Goal: Task Accomplishment & Management: Complete application form

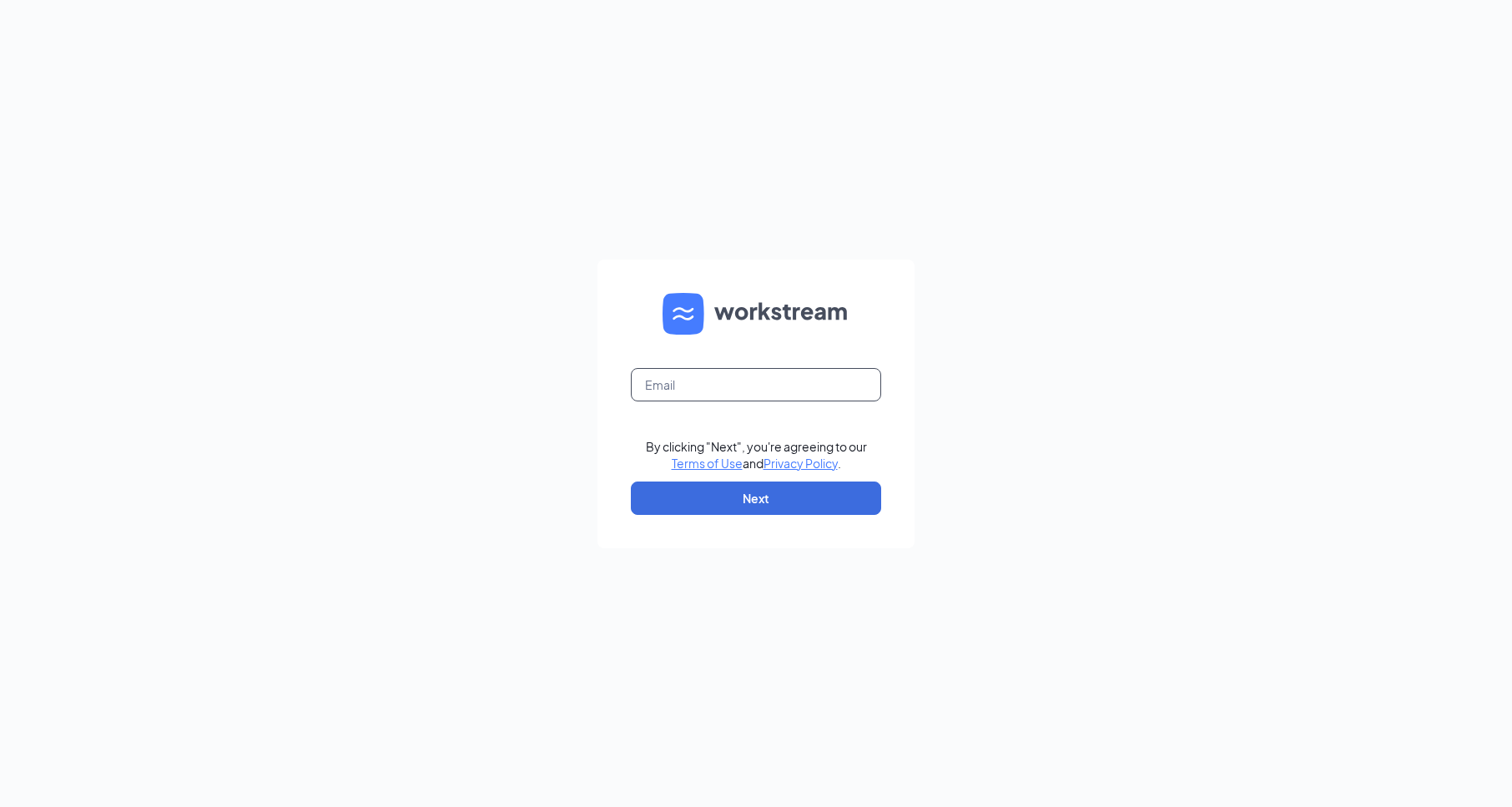
click at [722, 376] on input "text" at bounding box center [756, 384] width 250 height 34
type input "[EMAIL_ADDRESS][DOMAIN_NAME]"
click at [742, 492] on button "Next" at bounding box center [756, 498] width 250 height 34
click at [758, 374] on input "text" at bounding box center [756, 384] width 250 height 34
type input "[EMAIL_ADDRESS][DOMAIN_NAME]"
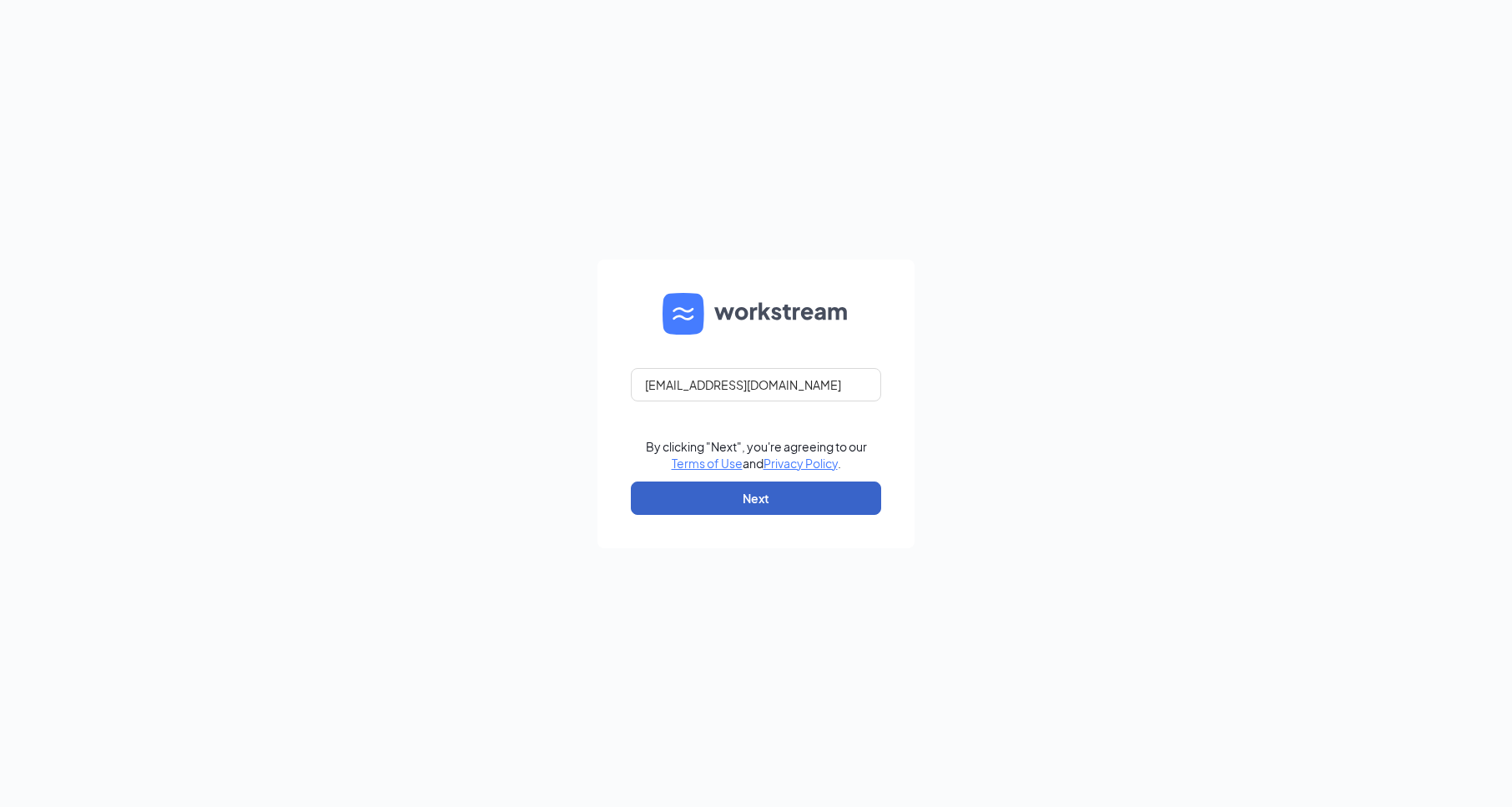
click at [751, 500] on button "Next" at bounding box center [756, 498] width 250 height 34
click at [695, 384] on input "text" at bounding box center [756, 384] width 250 height 34
type input "[EMAIL_ADDRESS][DOMAIN_NAME]"
click at [732, 485] on button "Next" at bounding box center [756, 498] width 250 height 34
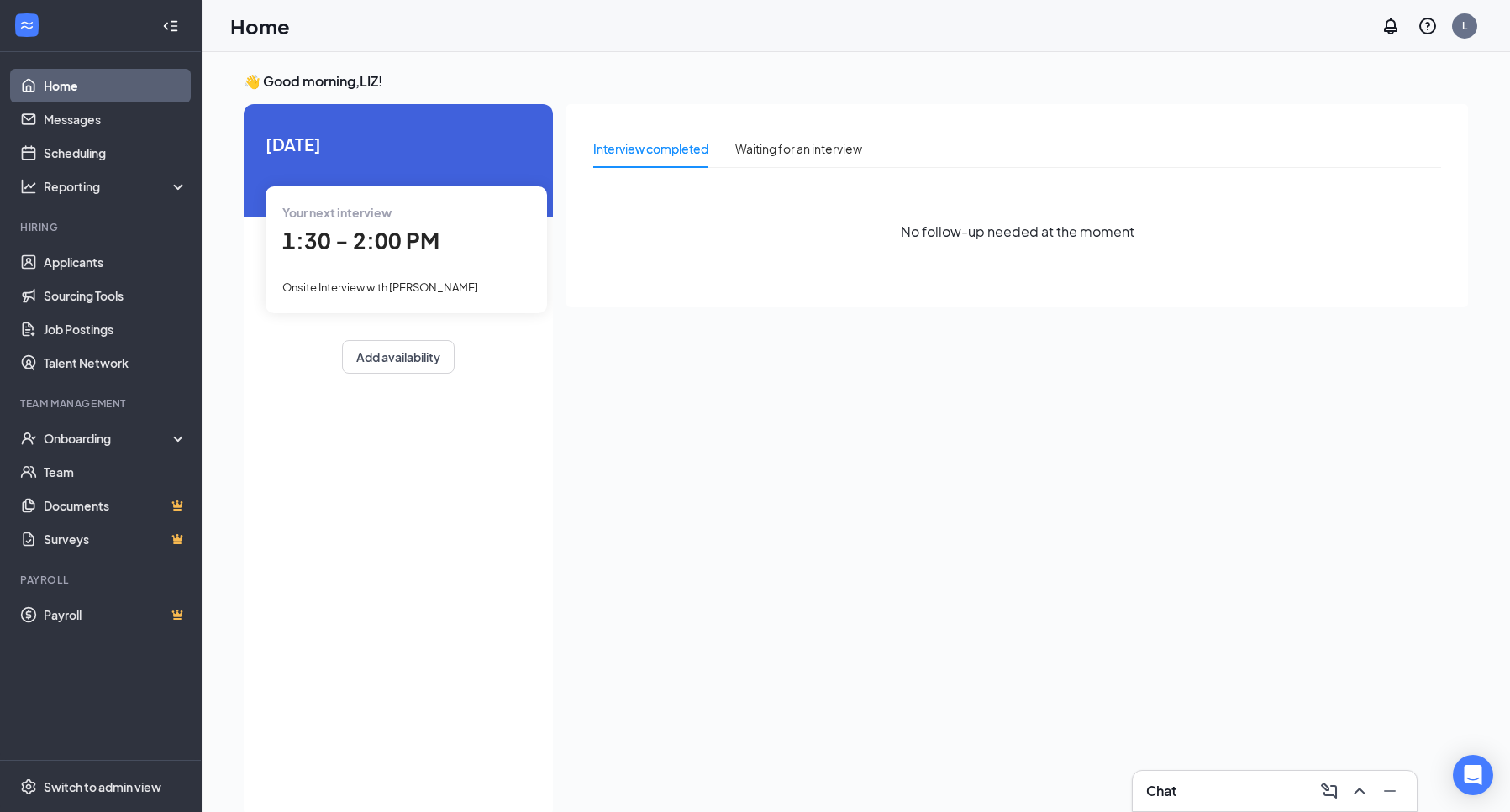
click at [438, 245] on div "1:30 - 2:00 PM" at bounding box center [406, 242] width 248 height 35
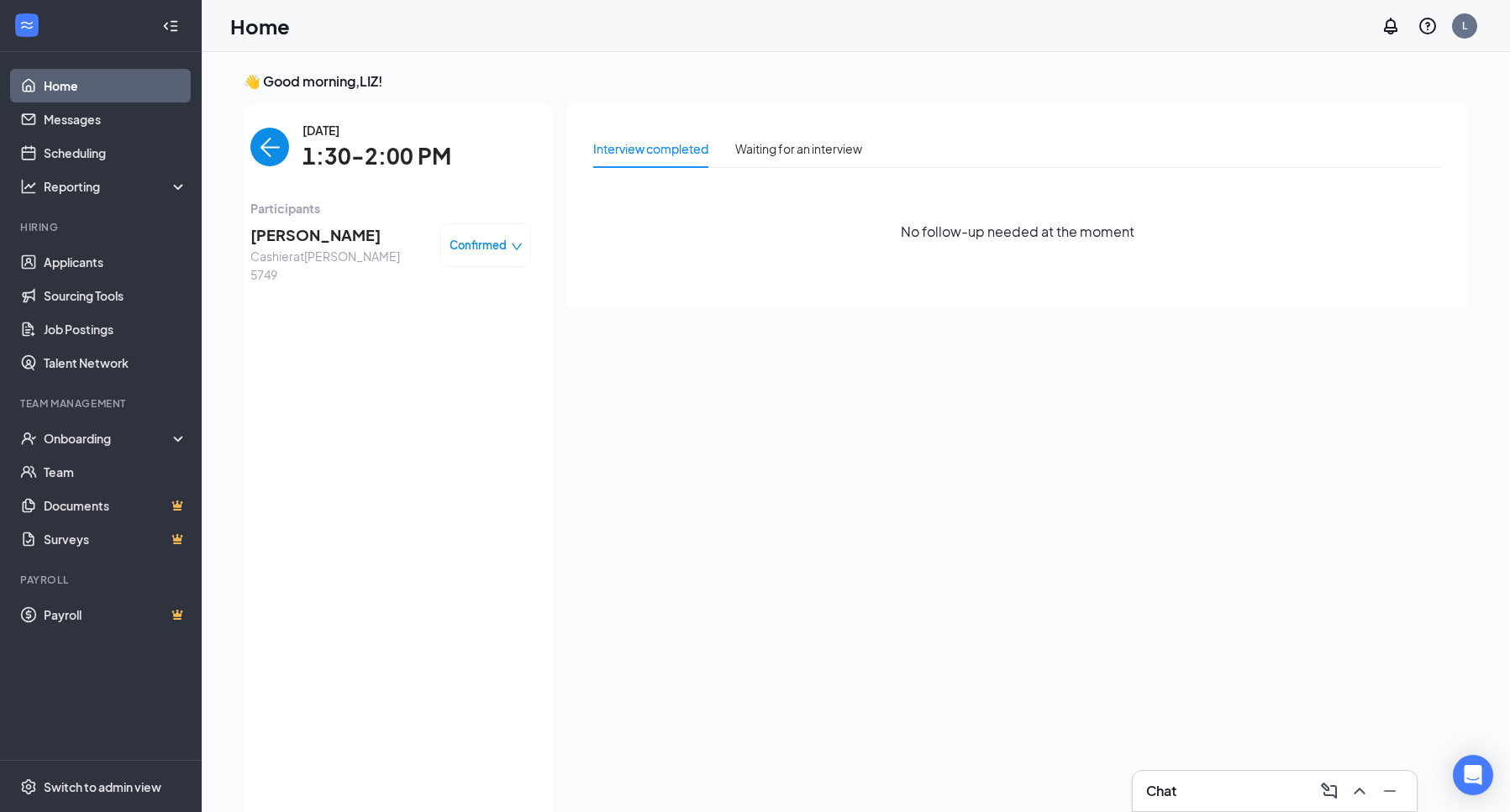
scroll to position [6, 0]
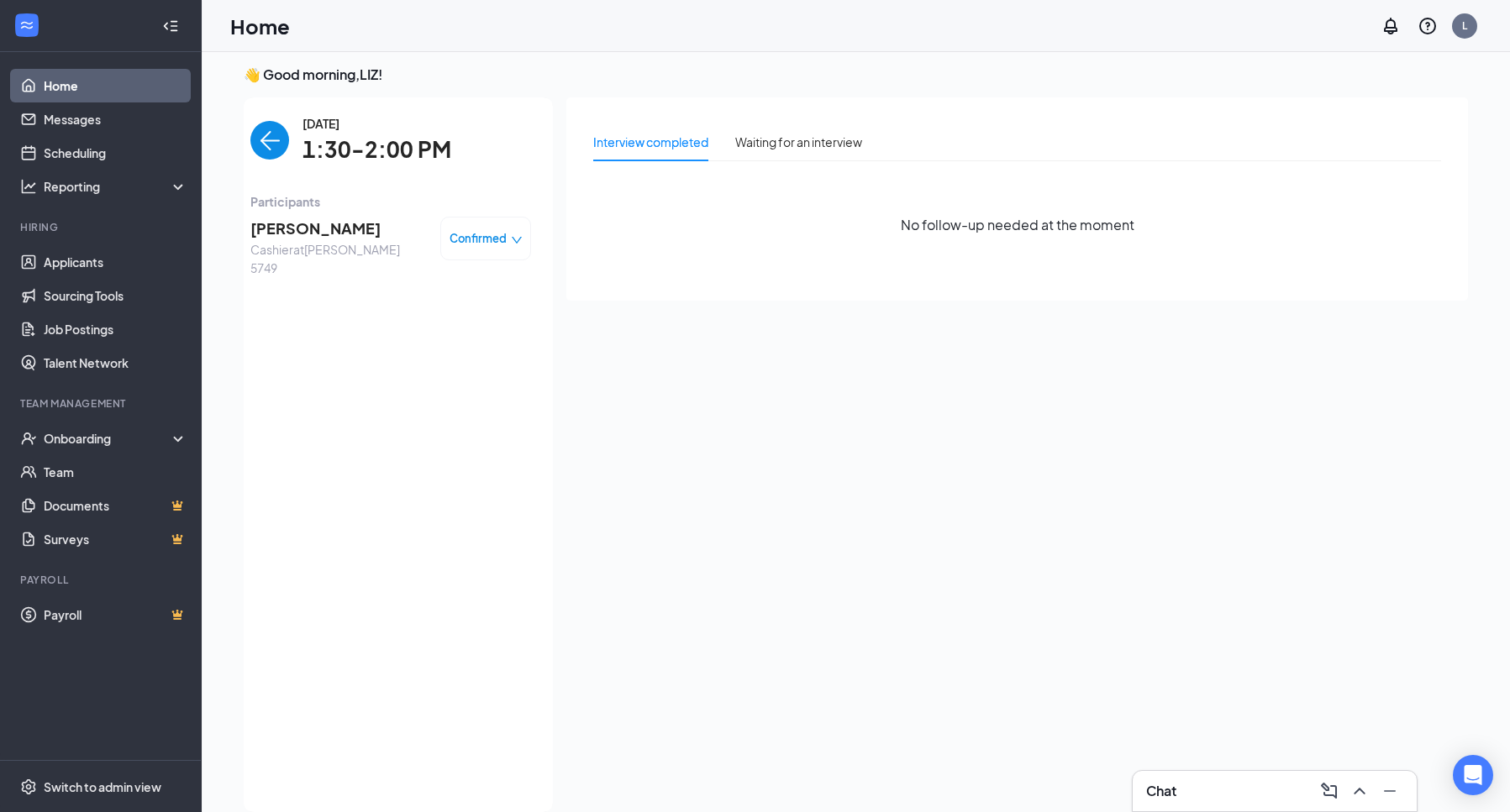
click at [282, 238] on span "[PERSON_NAME]" at bounding box center [338, 229] width 176 height 24
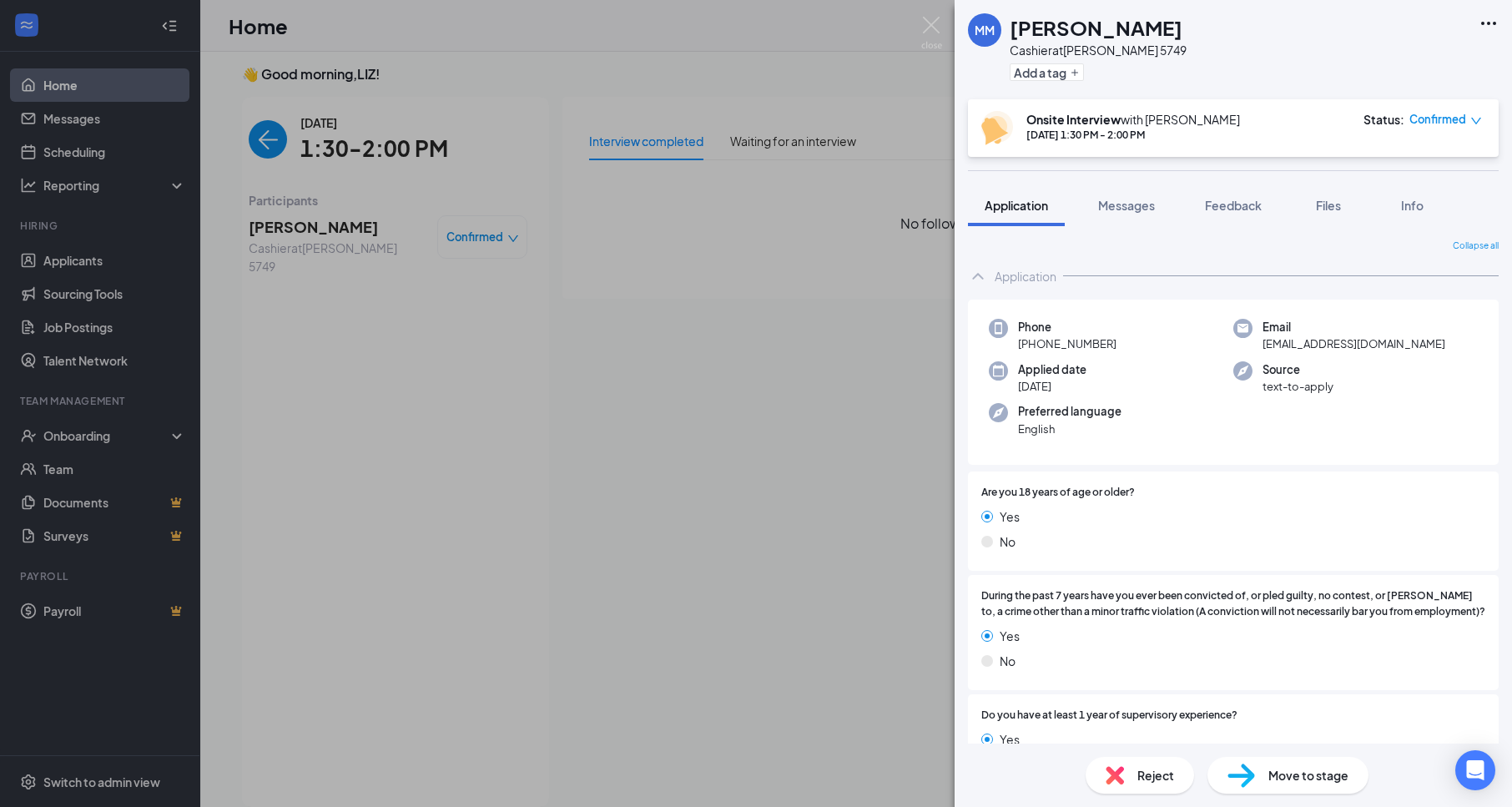
click at [1294, 766] on span "Move to stage" at bounding box center [1309, 775] width 80 height 18
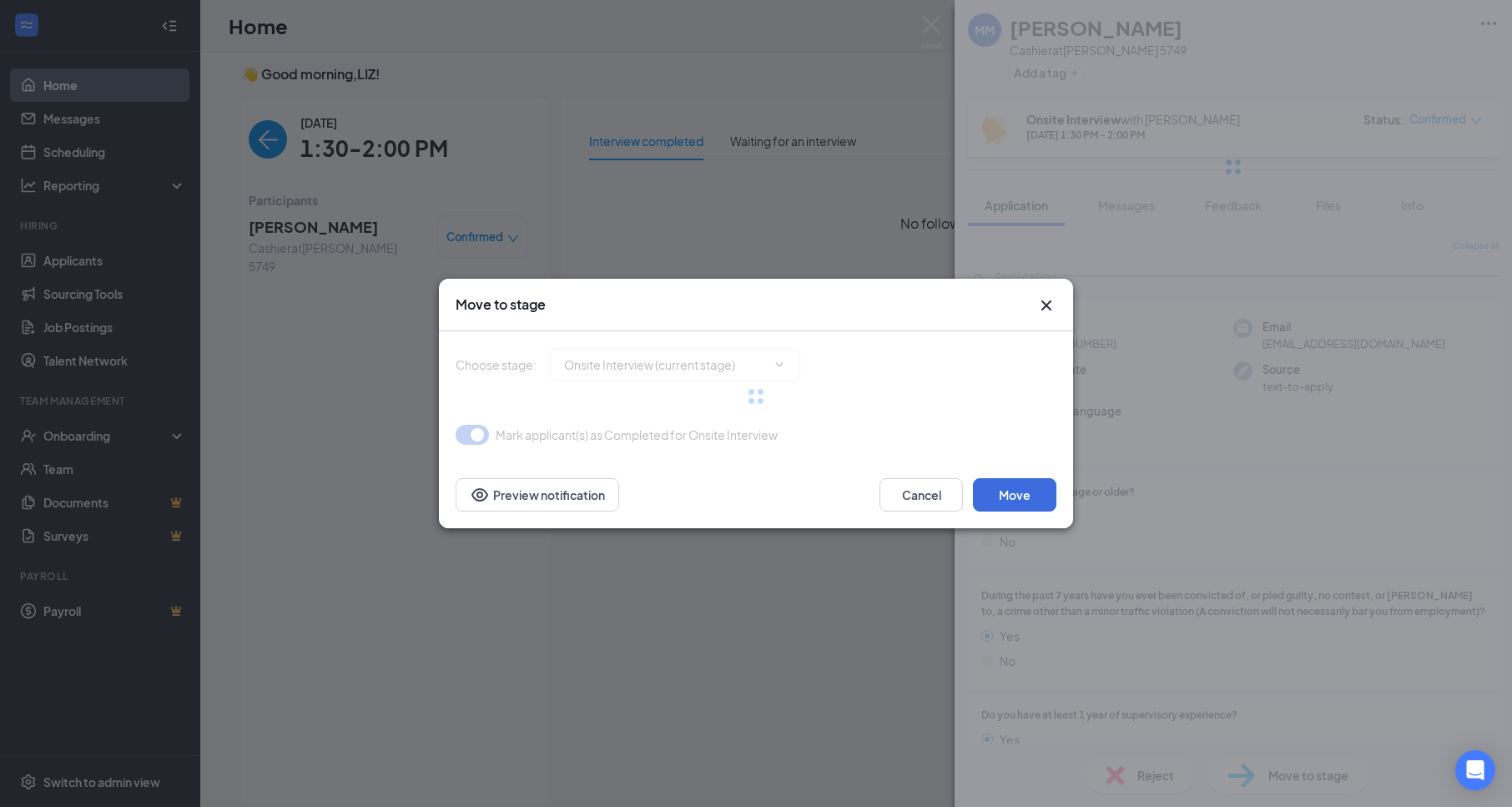
type input "Hiring Complete (final stage)"
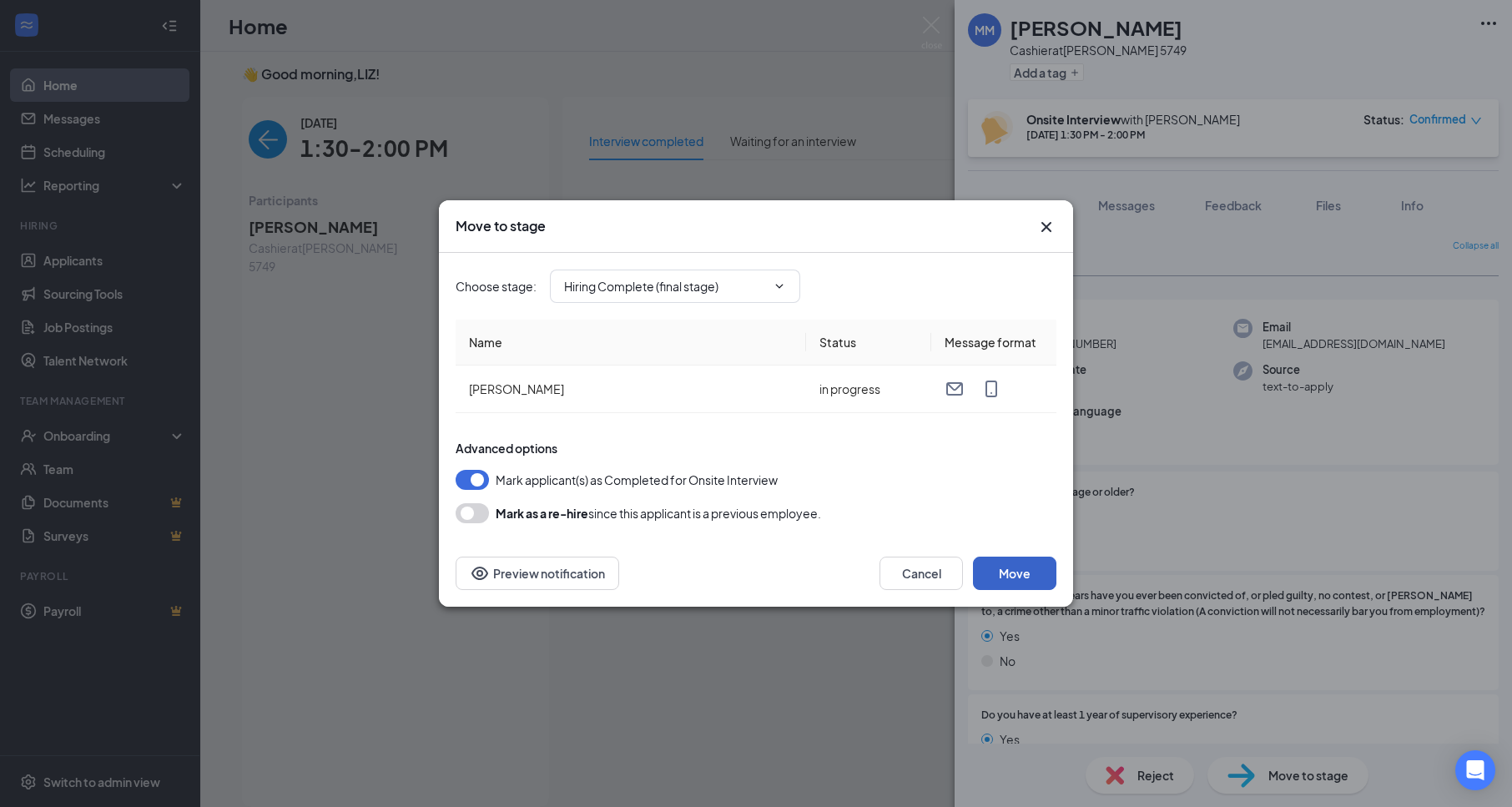
click at [1008, 574] on button "Move" at bounding box center [1015, 573] width 83 height 34
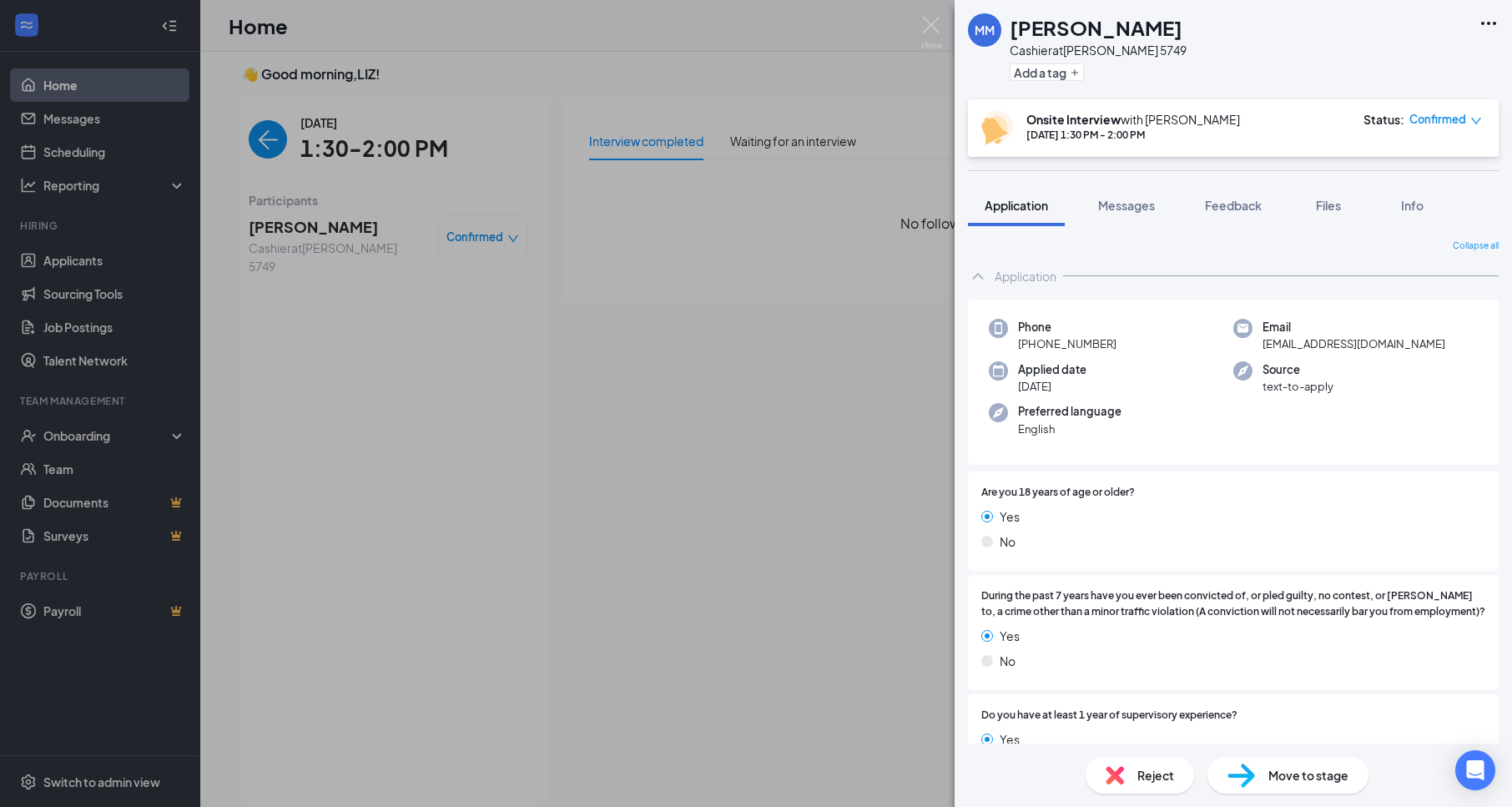
click at [835, 545] on div "MM Mia Myrick Cashier at Hardee's 5749 Add a tag Onsite Interview with LIZ Sep …" at bounding box center [756, 404] width 1512 height 807
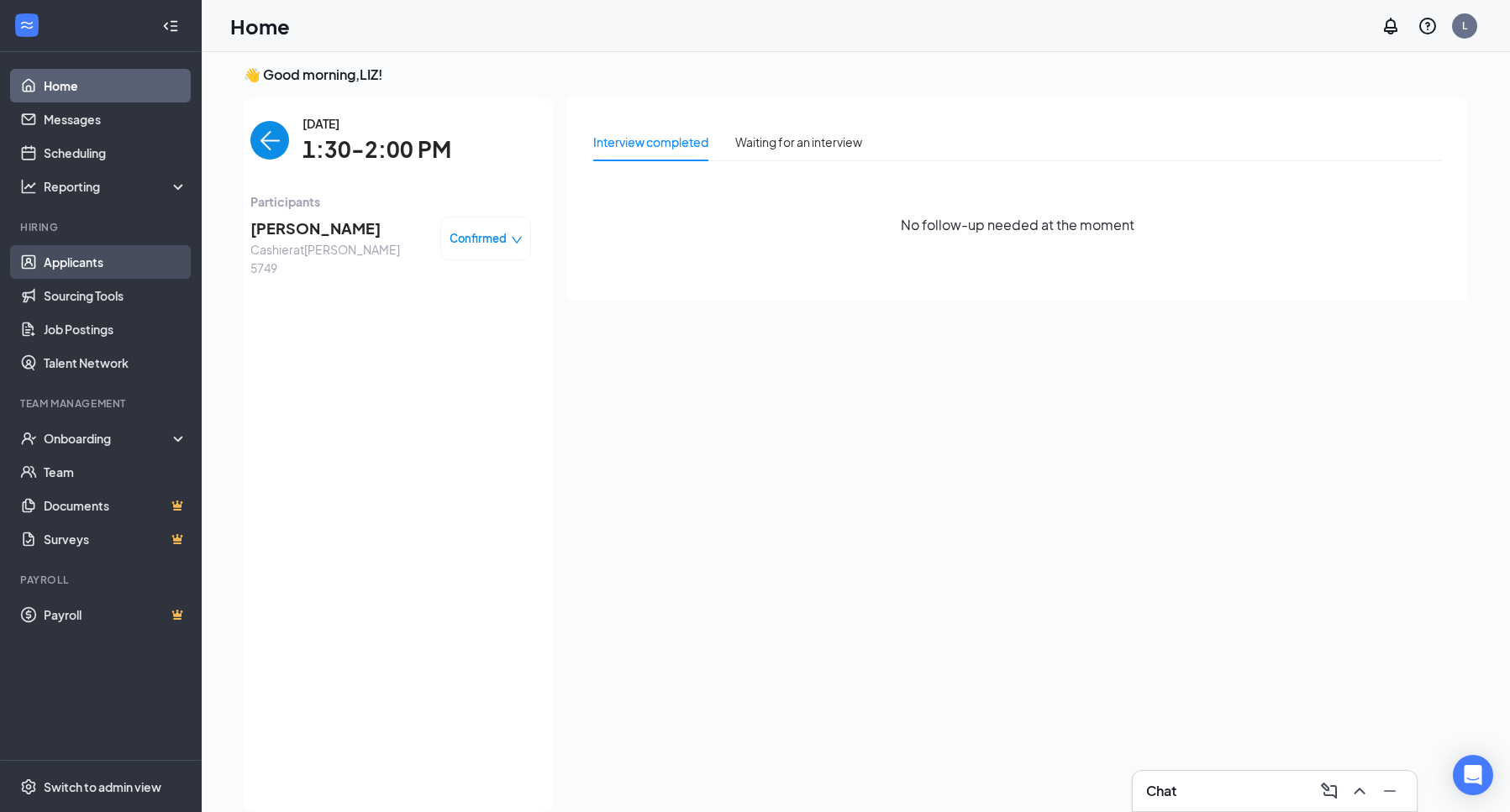
click at [81, 260] on link "Applicants" at bounding box center [115, 262] width 143 height 34
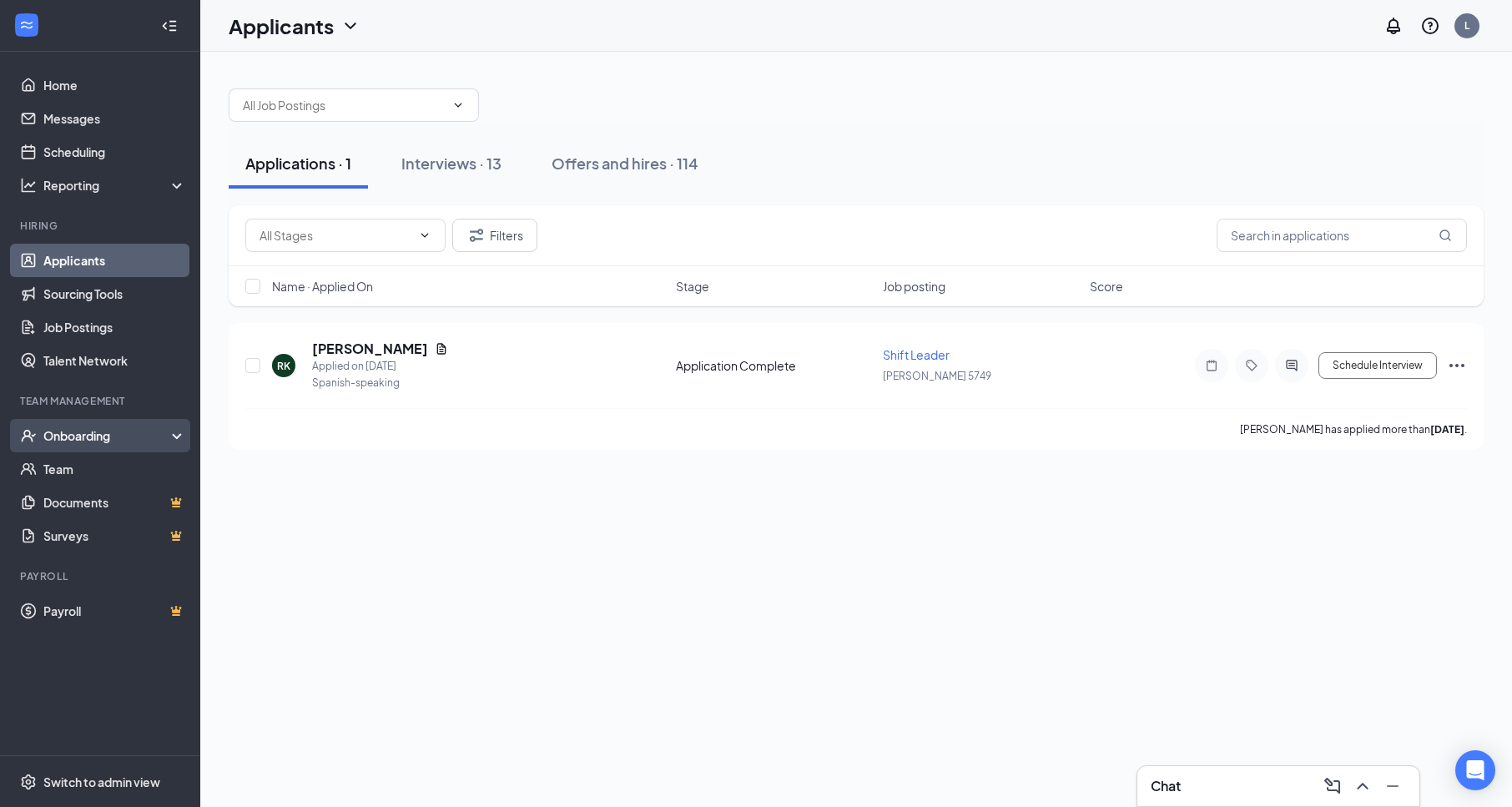
click at [95, 435] on div "Onboarding" at bounding box center [108, 435] width 129 height 16
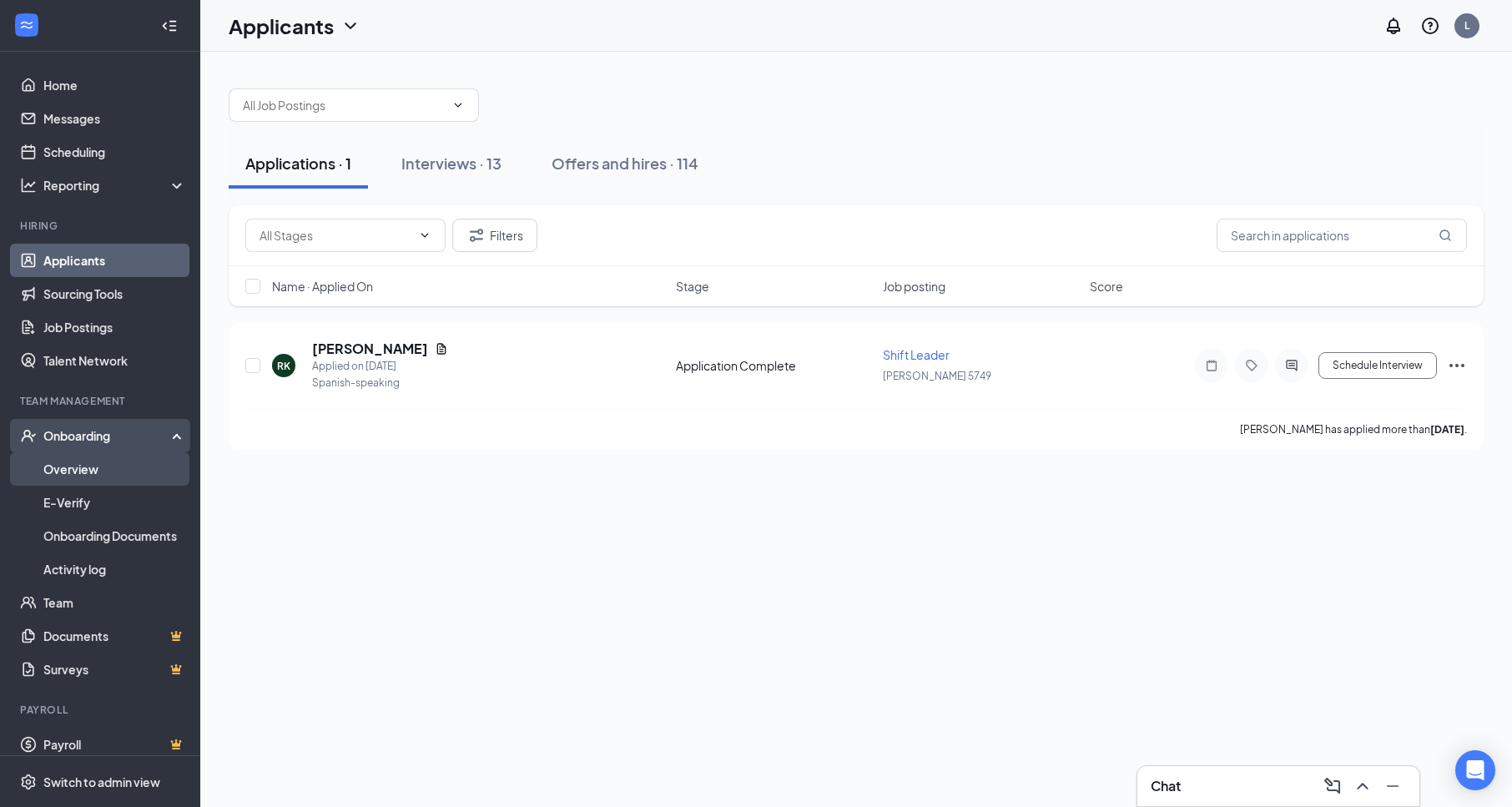
click at [114, 460] on link "Overview" at bounding box center [114, 469] width 142 height 34
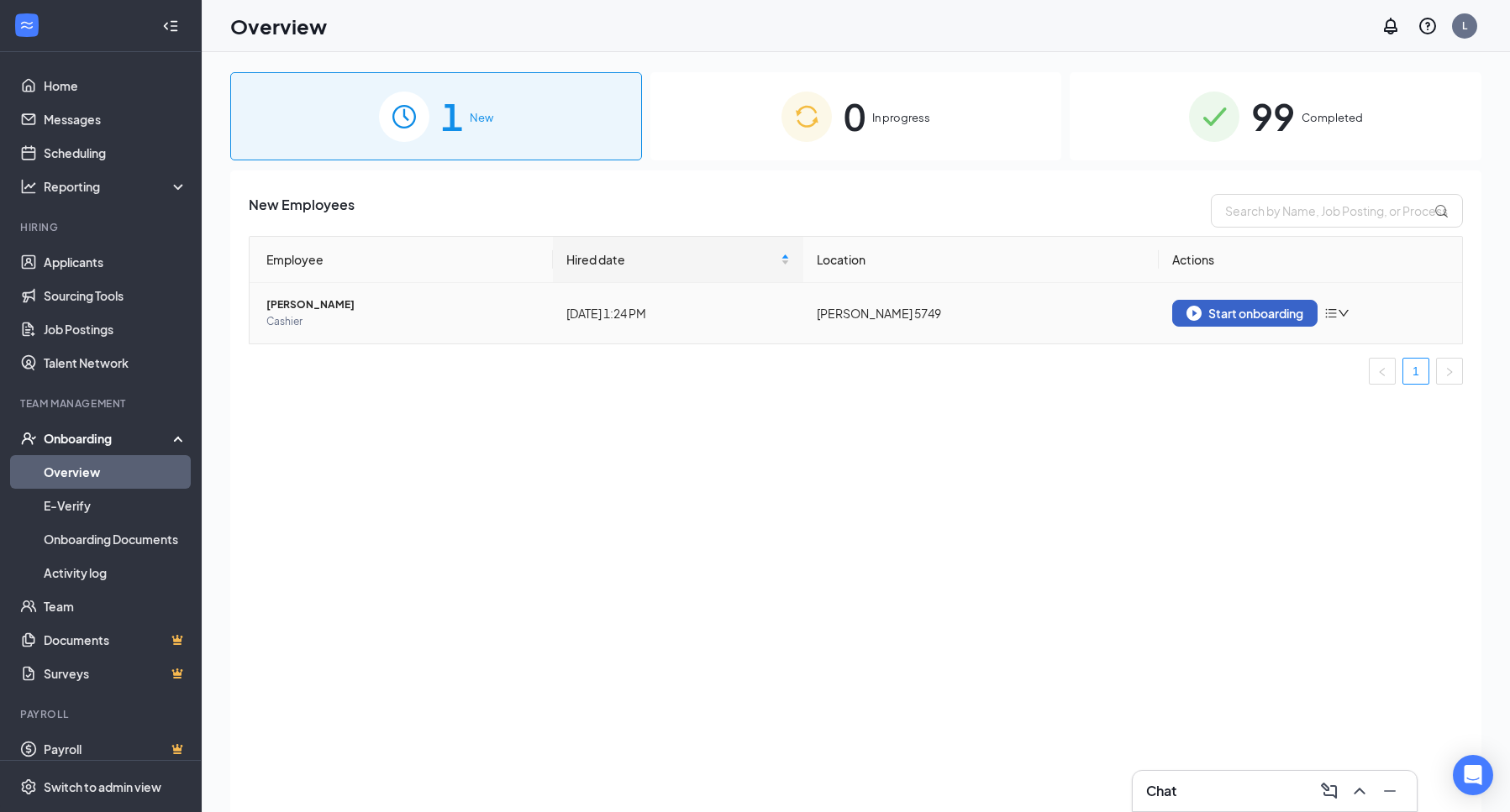
click at [1234, 312] on div "Start onboarding" at bounding box center [1244, 313] width 117 height 16
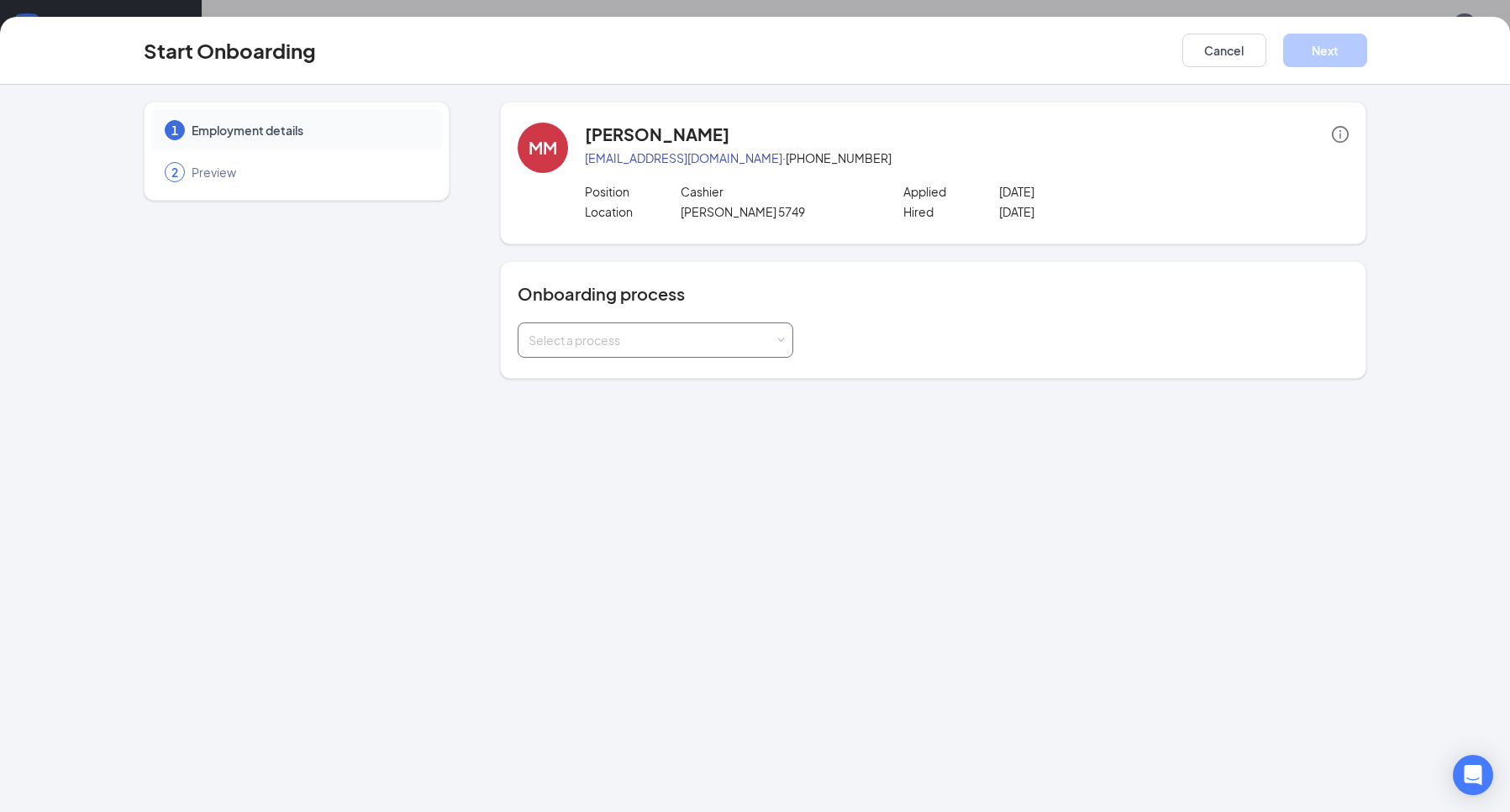
click at [601, 331] on div "Select a process" at bounding box center [655, 339] width 254 height 34
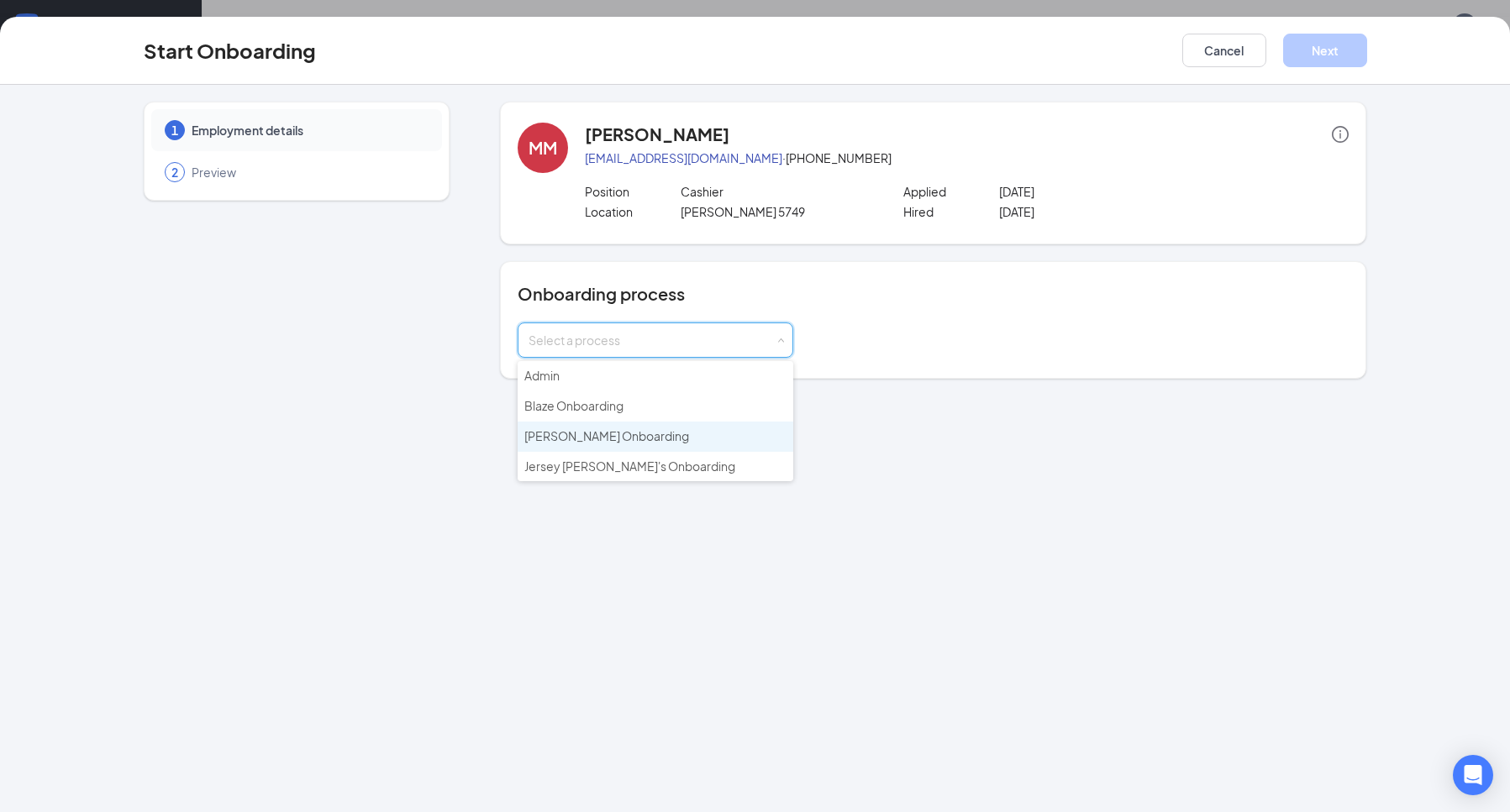
click at [583, 435] on span "Hardee's Onboarding" at bounding box center [607, 436] width 164 height 16
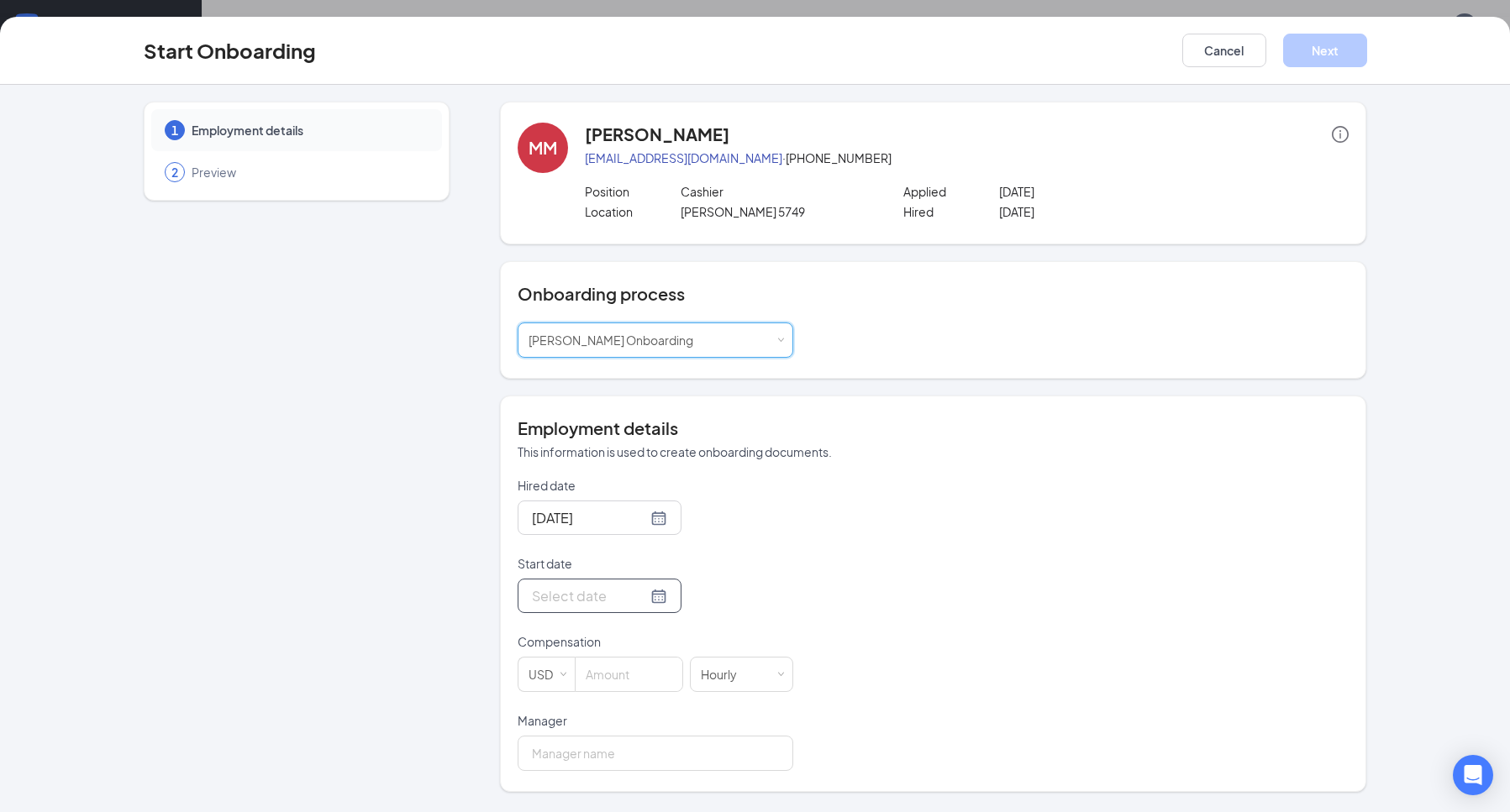
click at [599, 588] on input "Start date" at bounding box center [589, 596] width 115 height 21
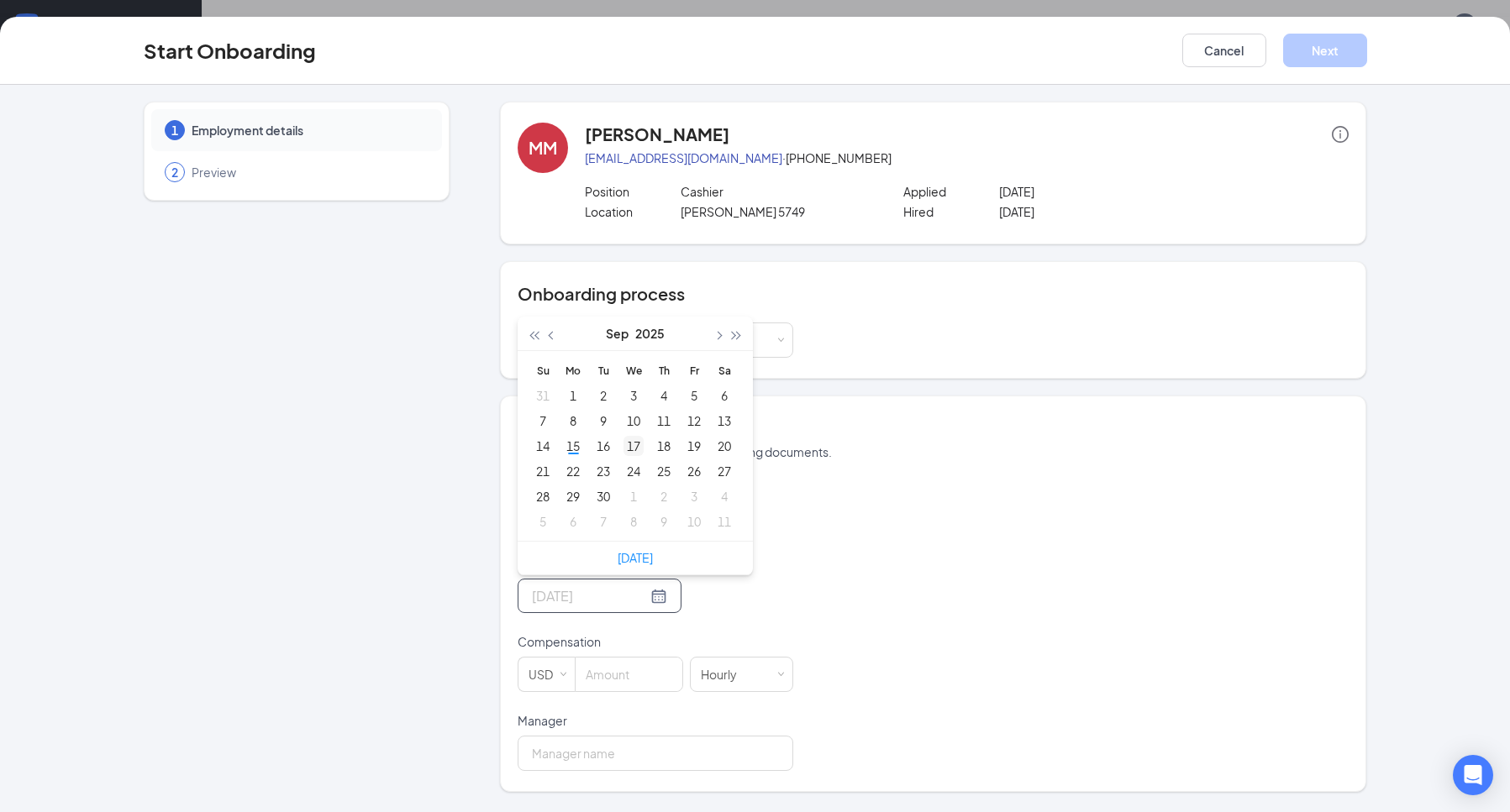
type input "Sep 17, 2025"
click at [635, 444] on div "17" at bounding box center [633, 446] width 20 height 20
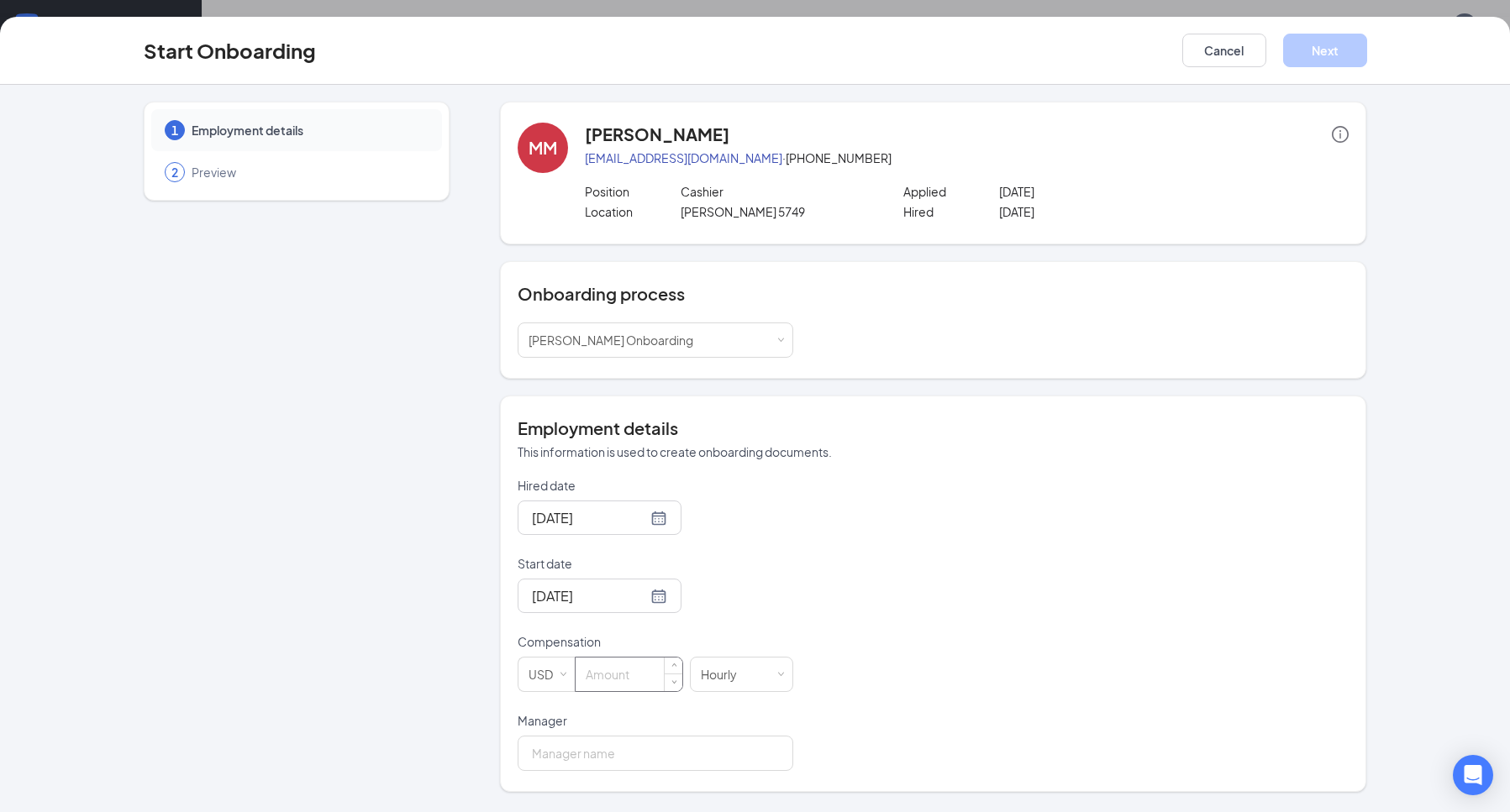
click at [620, 665] on input at bounding box center [629, 674] width 107 height 34
type input "12"
click at [654, 745] on input "Manager" at bounding box center [655, 754] width 276 height 36
type input "Chelsey Staton"
click at [1328, 43] on button "Next" at bounding box center [1325, 50] width 84 height 34
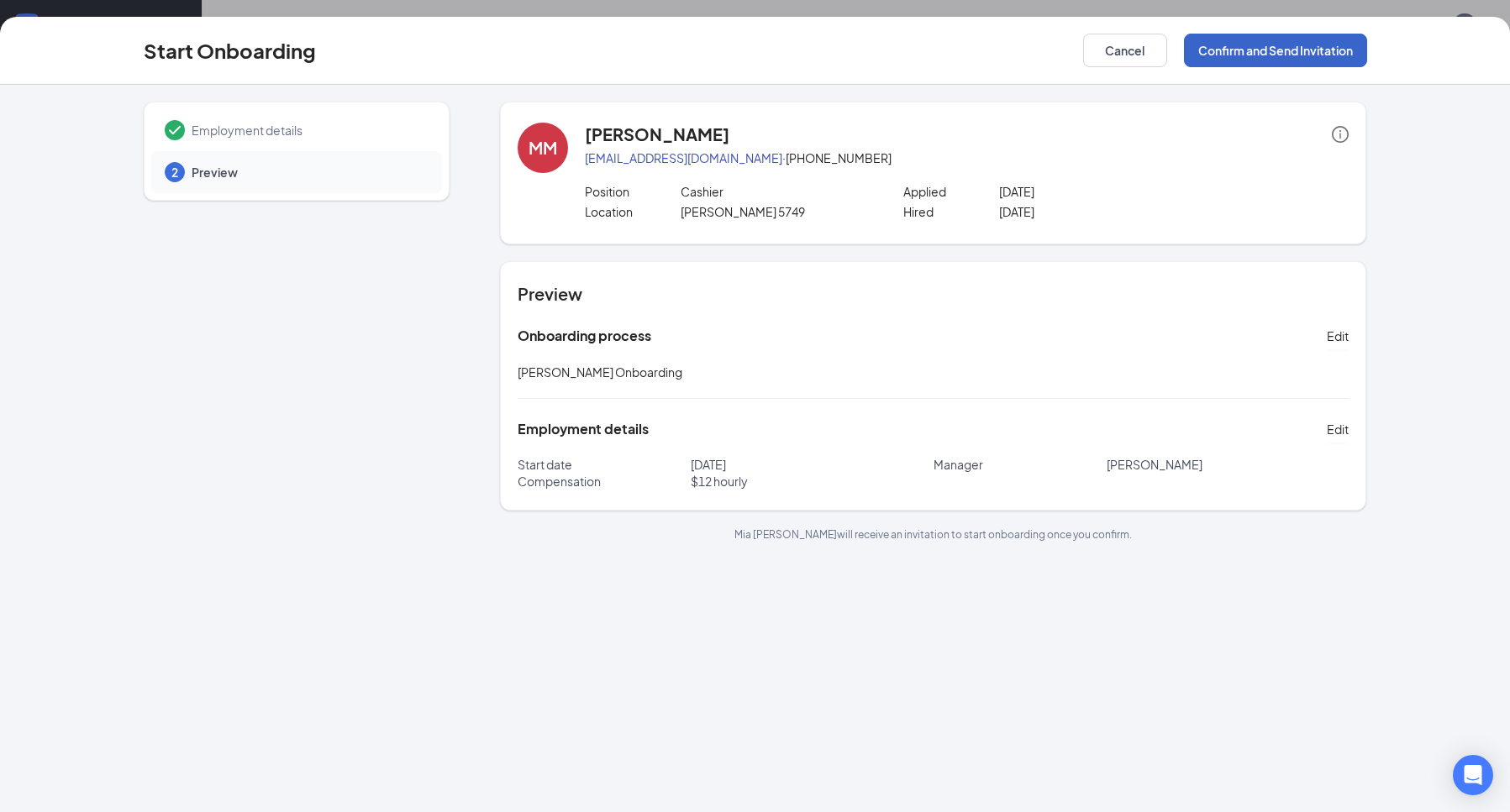
click at [1321, 45] on button "Confirm and Send Invitation" at bounding box center [1275, 50] width 183 height 34
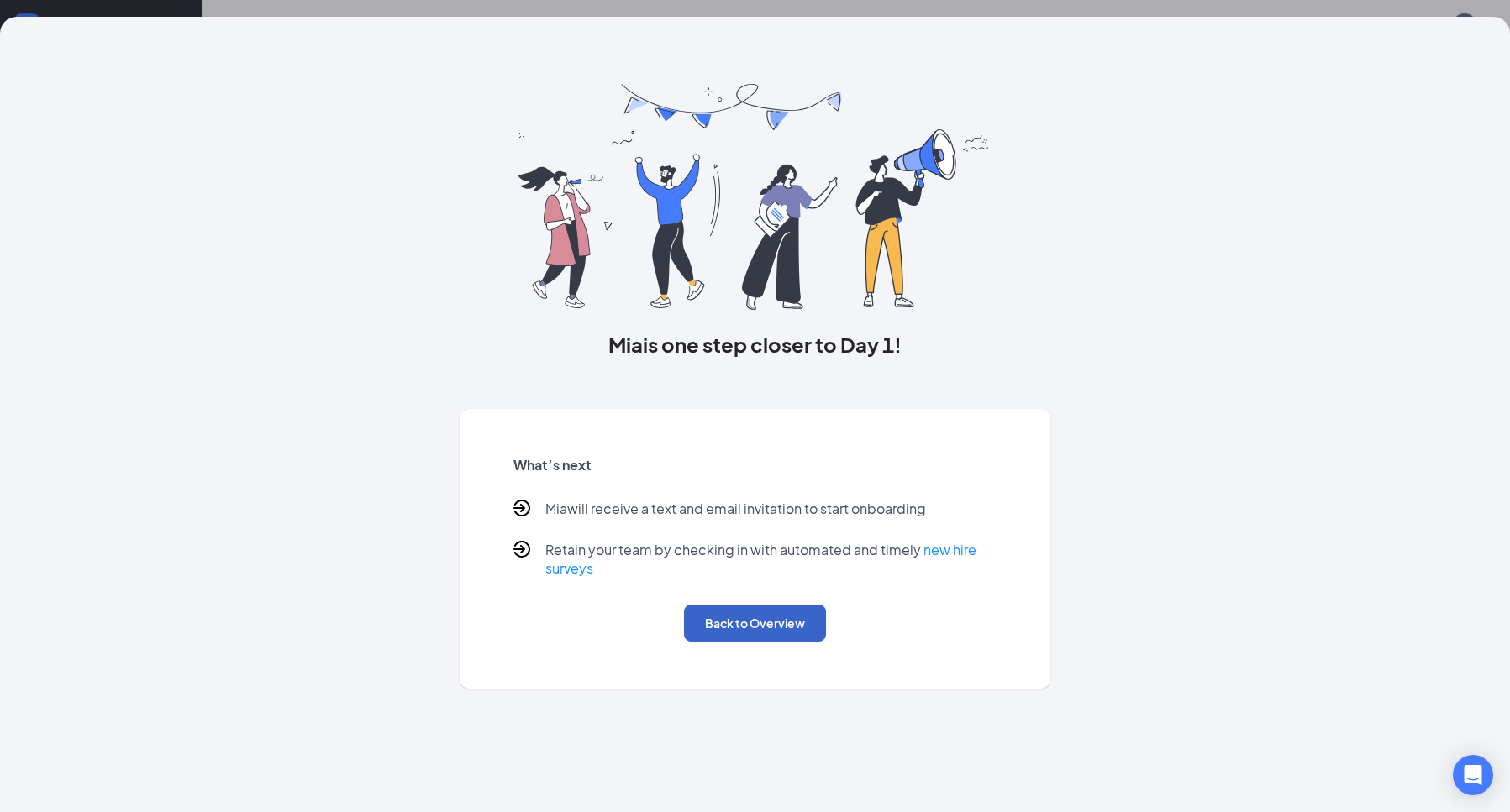
click at [759, 618] on button "Back to Overview" at bounding box center [755, 623] width 142 height 37
